Goal: Task Accomplishment & Management: Complete application form

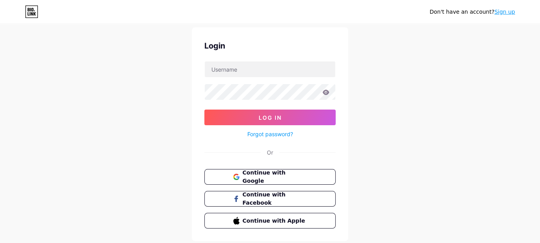
scroll to position [45, 0]
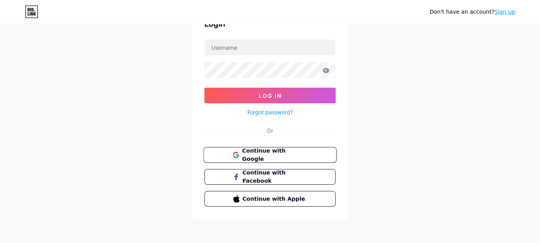
click at [268, 151] on span "Continue with Google" at bounding box center [274, 155] width 65 height 17
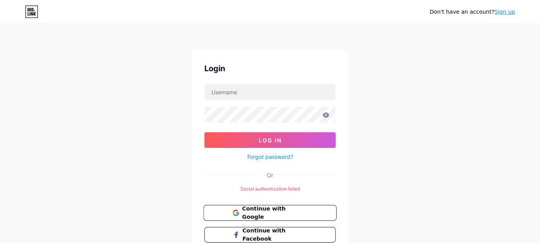
click at [272, 212] on span "Continue with Google" at bounding box center [274, 212] width 65 height 17
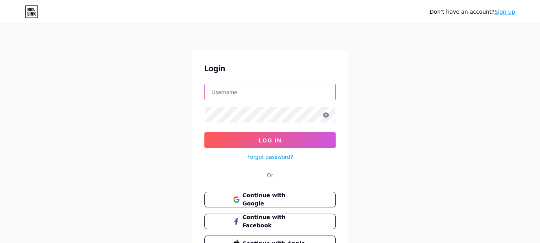
click at [228, 92] on input "text" at bounding box center [270, 92] width 131 height 16
click at [34, 9] on icon at bounding box center [31, 11] width 13 height 13
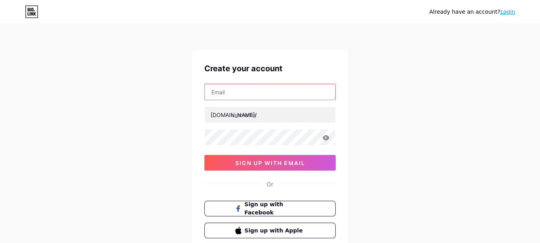
click at [232, 88] on input "text" at bounding box center [270, 92] width 131 height 16
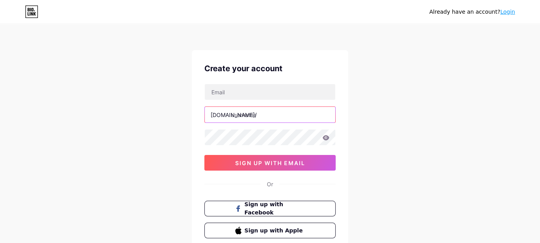
click at [265, 113] on input "text" at bounding box center [270, 115] width 131 height 16
click at [260, 113] on input "text" at bounding box center [270, 115] width 131 height 16
type input "c"
type input "rpt"
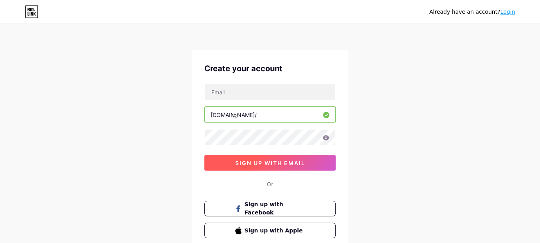
click at [276, 163] on span "sign up with email" at bounding box center [270, 163] width 70 height 7
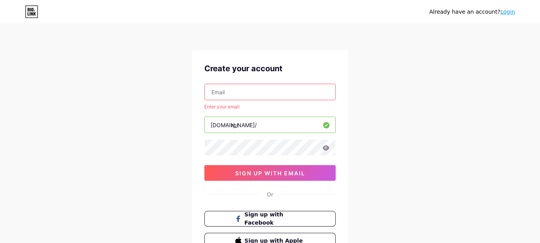
click at [222, 87] on input "text" at bounding box center [270, 92] width 131 height 16
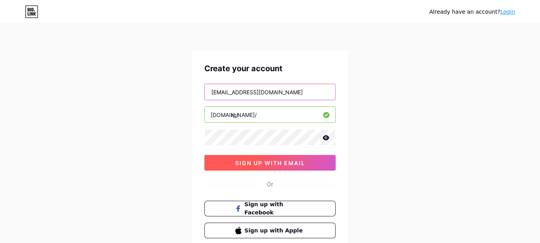
type input "CHETAN.MUTHA9@GMAIL.COM"
click at [251, 164] on span "sign up with email" at bounding box center [270, 163] width 70 height 7
